Goal: Task Accomplishment & Management: Complete application form

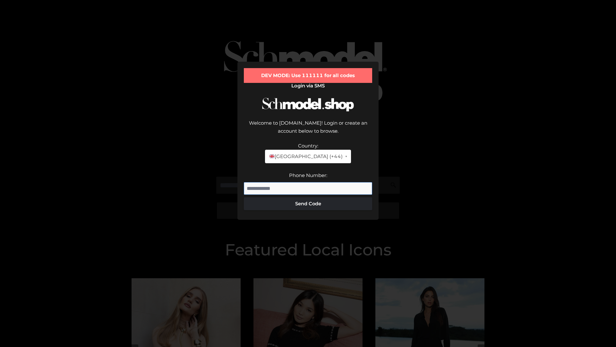
click at [308, 182] on input "Phone Number:" at bounding box center [308, 188] width 128 height 13
type input "**********"
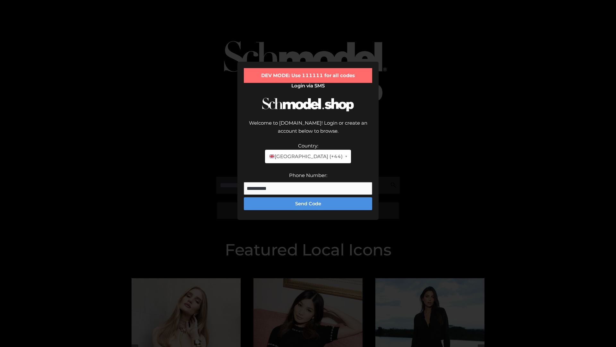
click at [308, 197] on button "Send Code" at bounding box center [308, 203] width 128 height 13
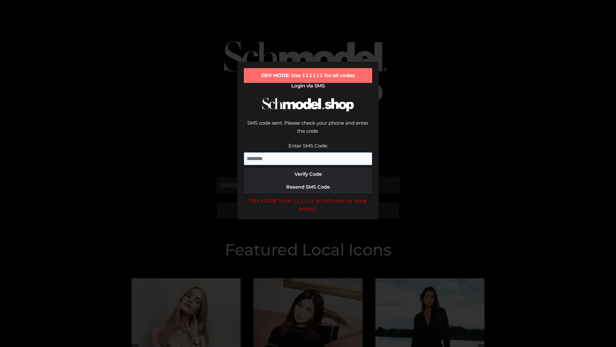
click at [308, 152] on input "Enter SMS Code:" at bounding box center [308, 158] width 128 height 13
type input "******"
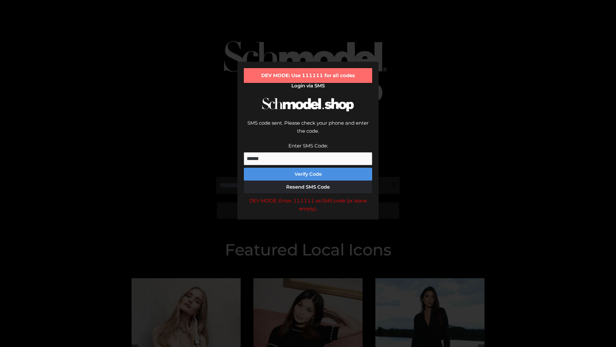
click at [308, 168] on button "Verify Code" at bounding box center [308, 174] width 128 height 13
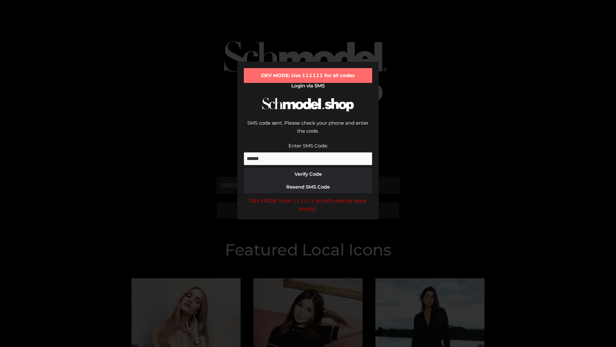
click at [308, 196] on div "DEV MODE: Enter 111111 as SMS code (or leave empty)." at bounding box center [308, 204] width 128 height 16
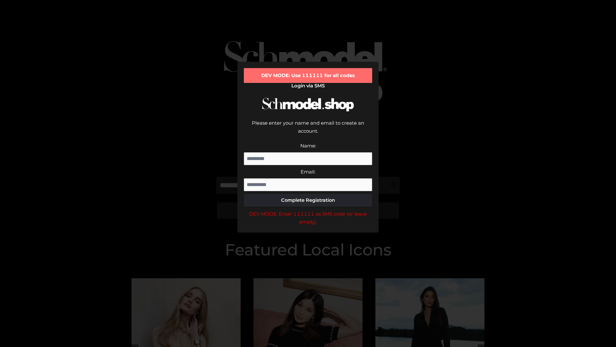
click at [308, 210] on div "DEV MODE: Enter 111111 as SMS code (or leave empty)." at bounding box center [308, 218] width 128 height 16
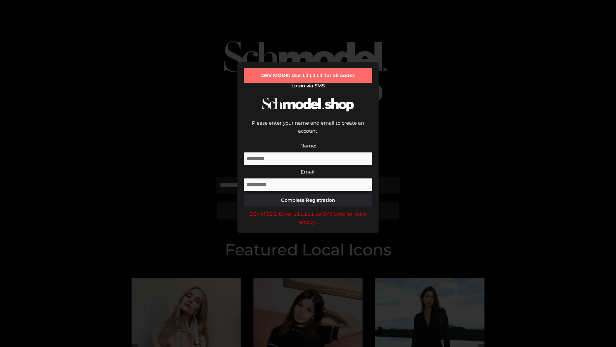
click at [308, 210] on div "DEV MODE: Enter 111111 as SMS code (or leave empty)." at bounding box center [308, 218] width 128 height 16
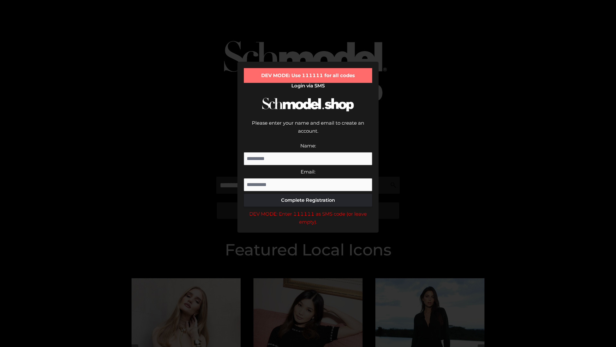
click at [308, 210] on div "DEV MODE: Enter 111111 as SMS code (or leave empty)." at bounding box center [308, 218] width 128 height 16
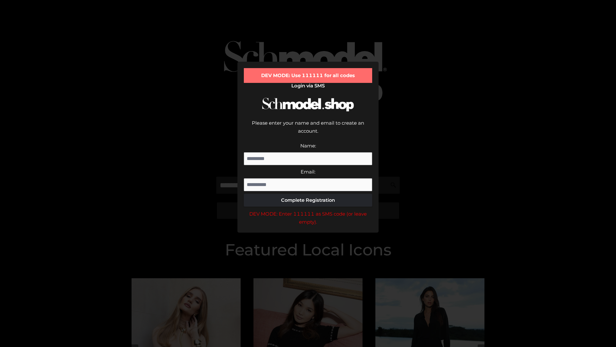
click at [308, 210] on div "DEV MODE: Enter 111111 as SMS code (or leave empty)." at bounding box center [308, 218] width 128 height 16
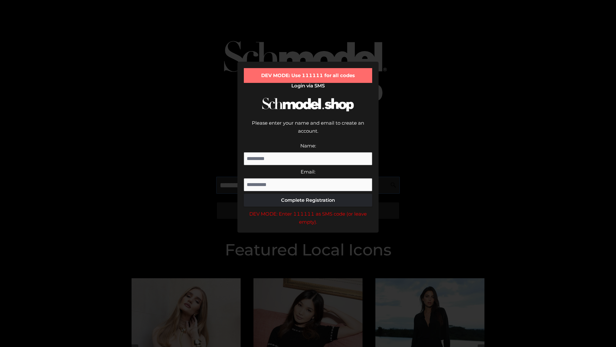
scroll to position [0, 10]
click at [308, 210] on div "DEV MODE: Enter 111111 as SMS code (or leave empty)." at bounding box center [308, 218] width 128 height 16
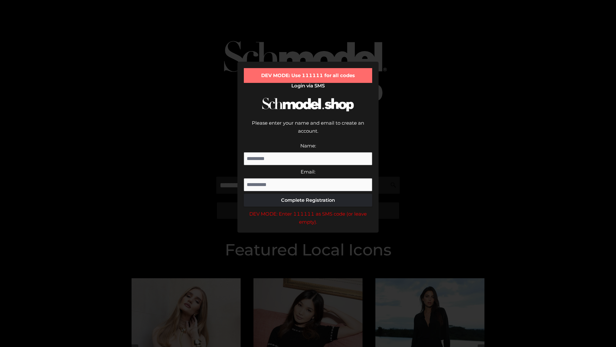
click at [308, 210] on div "DEV MODE: Enter 111111 as SMS code (or leave empty)." at bounding box center [308, 218] width 128 height 16
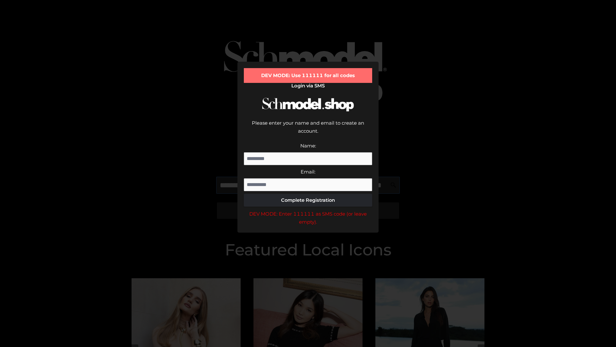
scroll to position [0, 47]
click at [308, 210] on div "DEV MODE: Enter 111111 as SMS code (or leave empty)." at bounding box center [308, 218] width 128 height 16
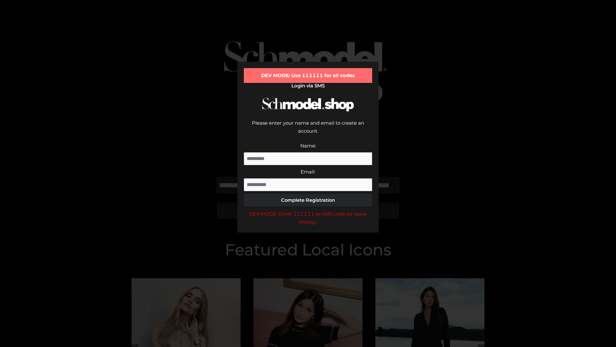
click at [308, 210] on div "DEV MODE: Enter 111111 as SMS code (or leave empty)." at bounding box center [308, 218] width 128 height 16
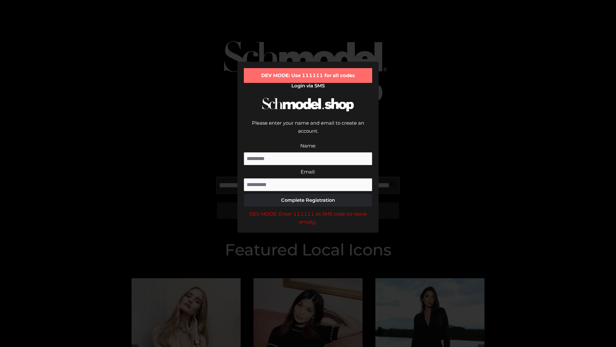
scroll to position [0, 86]
click at [308, 210] on div "DEV MODE: Enter 111111 as SMS code (or leave empty)." at bounding box center [308, 218] width 128 height 16
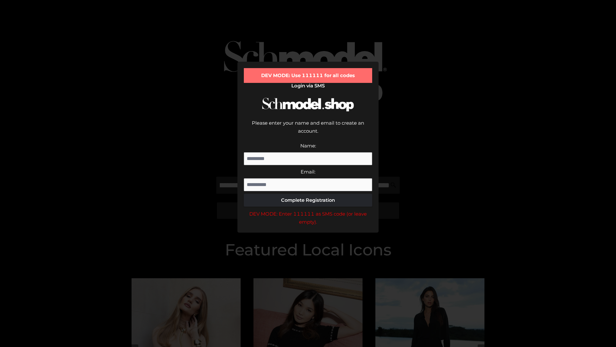
click at [308, 210] on div "DEV MODE: Enter 111111 as SMS code (or leave empty)." at bounding box center [308, 218] width 128 height 16
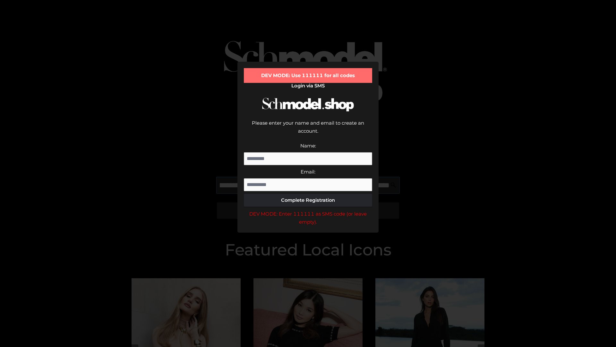
scroll to position [0, 126]
click at [308, 210] on div "DEV MODE: Enter 111111 as SMS code (or leave empty)." at bounding box center [308, 218] width 128 height 16
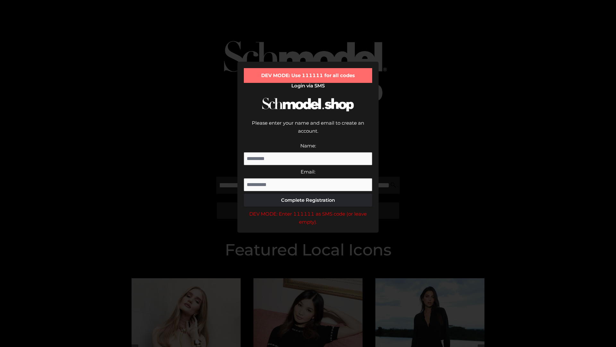
click at [308, 210] on div "DEV MODE: Enter 111111 as SMS code (or leave empty)." at bounding box center [308, 218] width 128 height 16
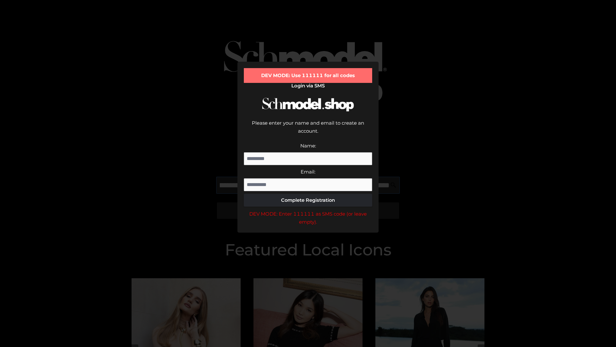
scroll to position [0, 163]
click at [308, 210] on div "DEV MODE: Enter 111111 as SMS code (or leave empty)." at bounding box center [308, 218] width 128 height 16
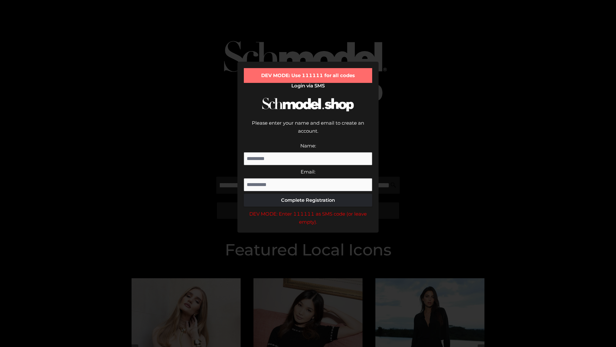
click at [308, 210] on div "DEV MODE: Enter 111111 as SMS code (or leave empty)." at bounding box center [308, 218] width 128 height 16
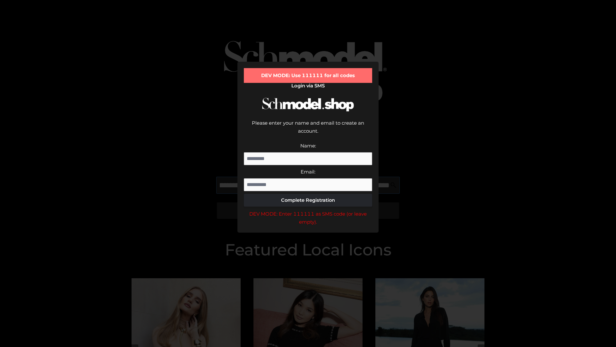
scroll to position [0, 202]
click at [308, 210] on div "DEV MODE: Enter 111111 as SMS code (or leave empty)." at bounding box center [308, 218] width 128 height 16
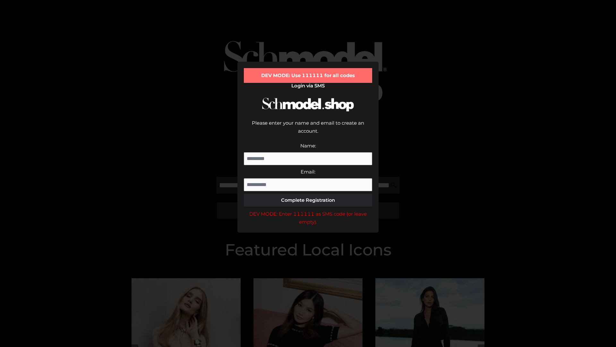
click at [308, 210] on div "DEV MODE: Enter 111111 as SMS code (or leave empty)." at bounding box center [308, 218] width 128 height 16
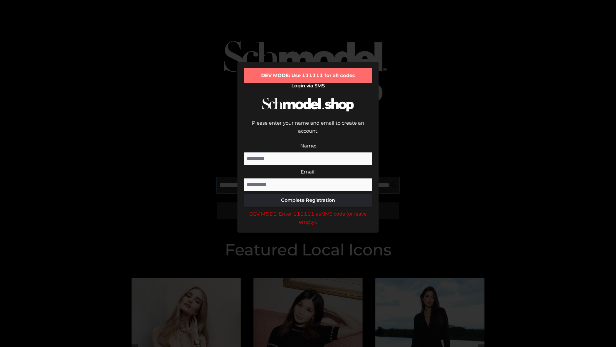
scroll to position [0, 242]
click at [308, 210] on div "DEV MODE: Enter 111111 as SMS code (or leave empty)." at bounding box center [308, 218] width 128 height 16
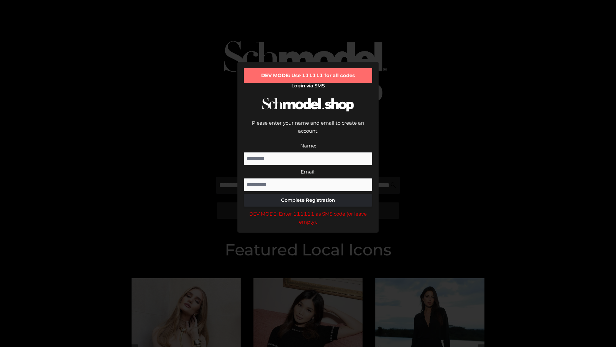
click at [308, 210] on div "DEV MODE: Enter 111111 as SMS code (or leave empty)." at bounding box center [308, 218] width 128 height 16
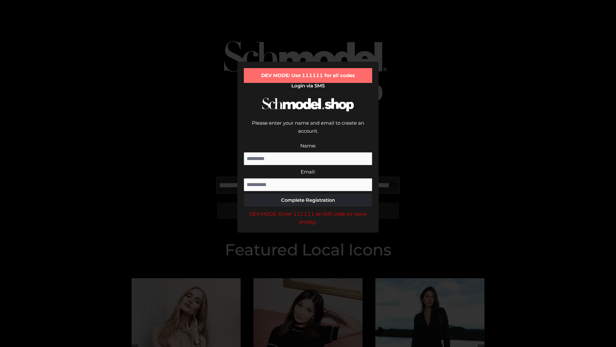
scroll to position [0, 279]
click at [308, 210] on div "DEV MODE: Enter 111111 as SMS code (or leave empty)." at bounding box center [308, 218] width 128 height 16
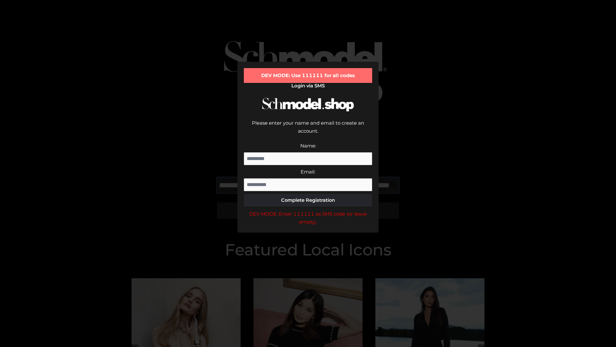
type input "**********"
